Goal: Entertainment & Leisure: Consume media (video, audio)

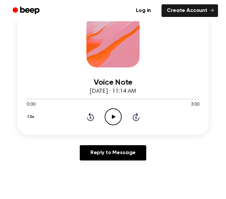
scroll to position [116, 0]
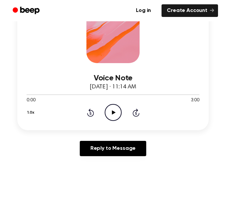
click at [111, 120] on circle at bounding box center [113, 112] width 16 height 16
click at [109, 113] on icon "Pause Audio" at bounding box center [113, 112] width 17 height 17
click at [109, 113] on icon "Play Audio" at bounding box center [113, 112] width 17 height 17
click at [109, 113] on icon "Pause Audio" at bounding box center [113, 112] width 17 height 17
click at [107, 112] on icon "Play Audio" at bounding box center [113, 112] width 17 height 17
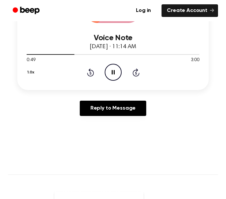
scroll to position [152, 0]
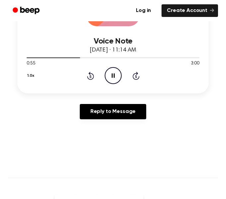
click at [119, 77] on icon "Pause Audio" at bounding box center [113, 75] width 17 height 17
click at [110, 73] on icon "Play Audio" at bounding box center [113, 75] width 17 height 17
click at [110, 80] on icon "Pause Audio" at bounding box center [113, 75] width 17 height 17
click at [105, 76] on circle at bounding box center [113, 75] width 16 height 16
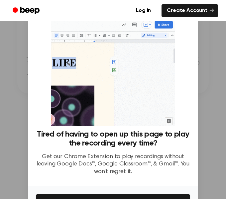
click at [213, 63] on div at bounding box center [113, 99] width 226 height 199
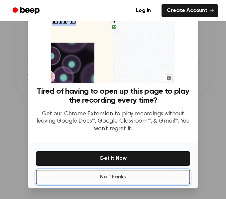
click at [148, 179] on button "No Thanks" at bounding box center [113, 177] width 154 height 15
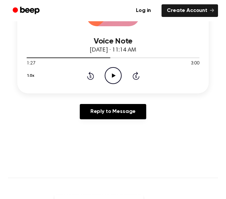
click at [116, 77] on icon "Play Audio" at bounding box center [113, 75] width 17 height 17
click at [110, 83] on circle at bounding box center [113, 75] width 16 height 16
click at [116, 79] on icon "Play Audio" at bounding box center [113, 75] width 17 height 17
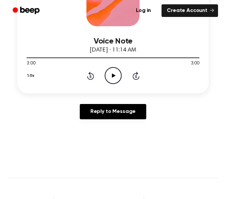
scroll to position [0, 0]
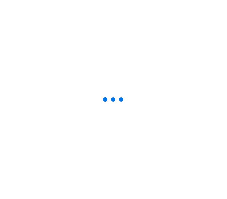
click at [143, 41] on div at bounding box center [113, 99] width 227 height 199
drag, startPoint x: 5, startPoint y: 54, endPoint x: -1, endPoint y: 54, distance: 6.0
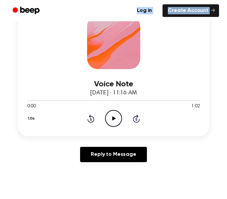
scroll to position [114, 0]
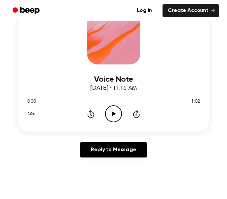
click at [110, 120] on icon "Play Audio" at bounding box center [113, 113] width 17 height 17
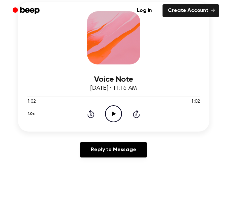
scroll to position [0, 0]
